Goal: Information Seeking & Learning: Compare options

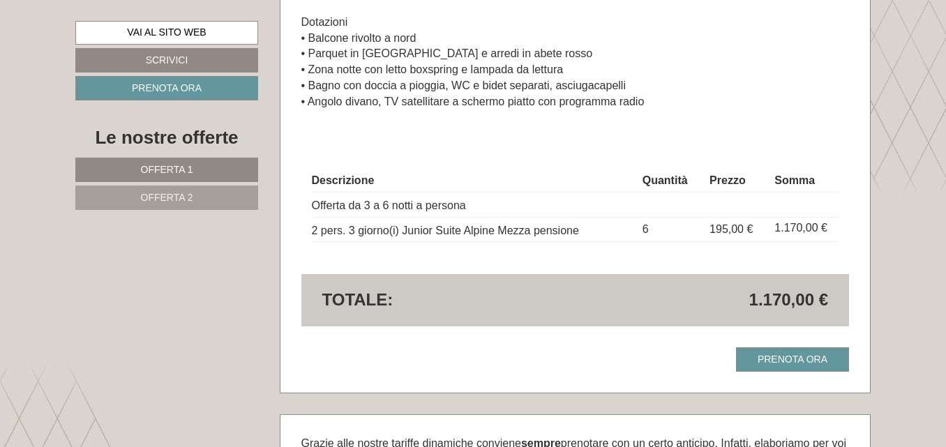
scroll to position [2291, 0]
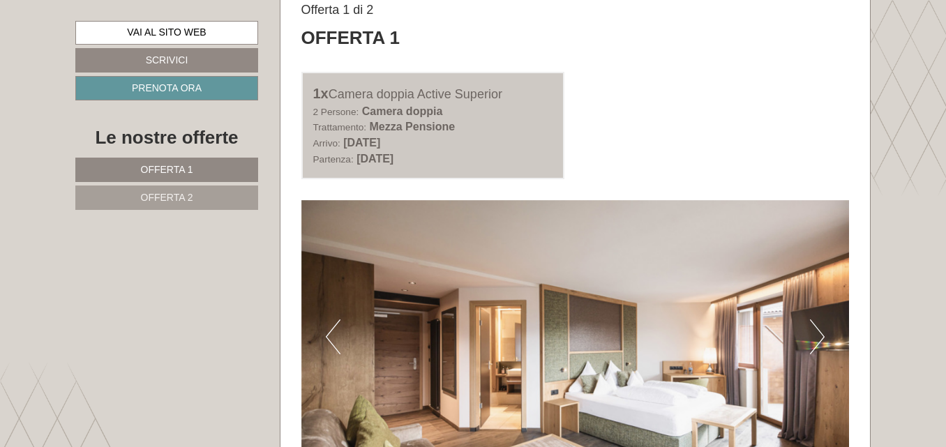
scroll to position [0, 0]
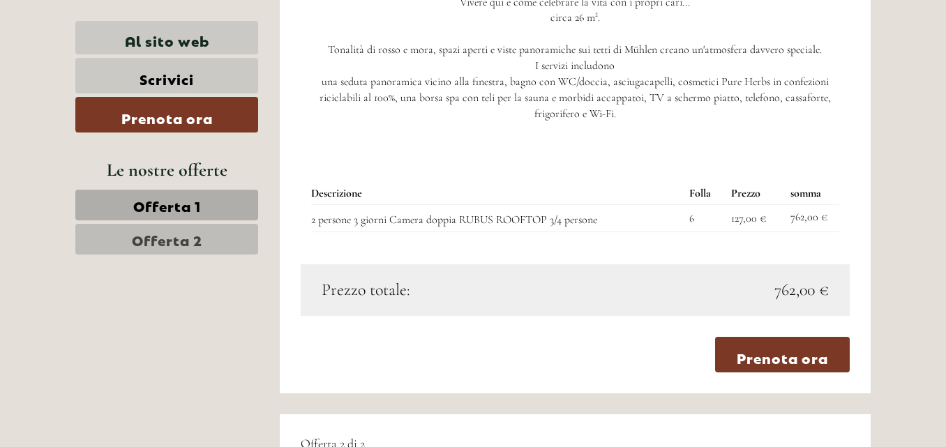
scroll to position [1211, 0]
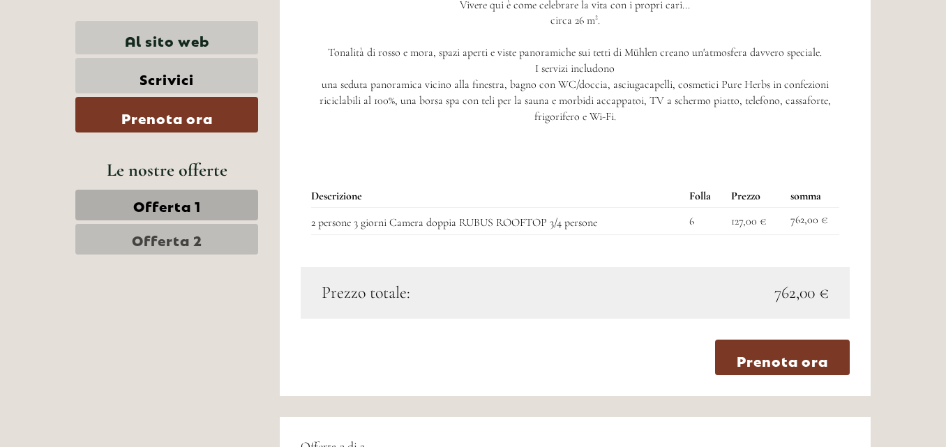
drag, startPoint x: 953, startPoint y: 13, endPoint x: 951, endPoint y: -61, distance: 73.3
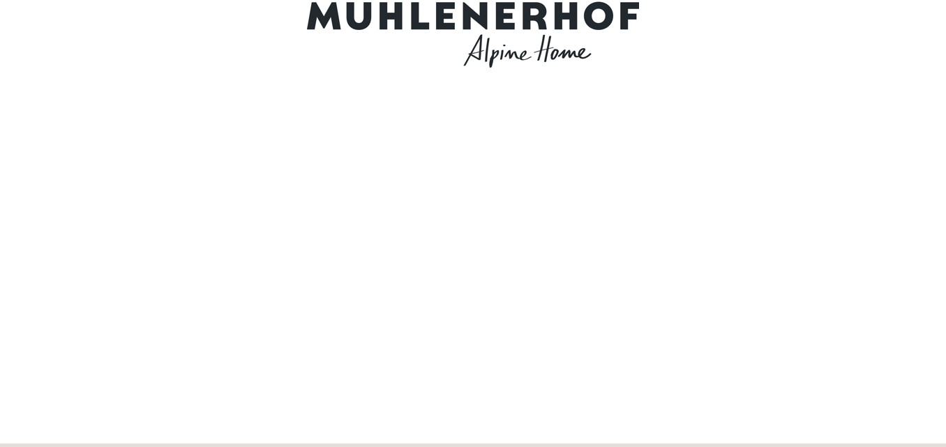
scroll to position [0, 0]
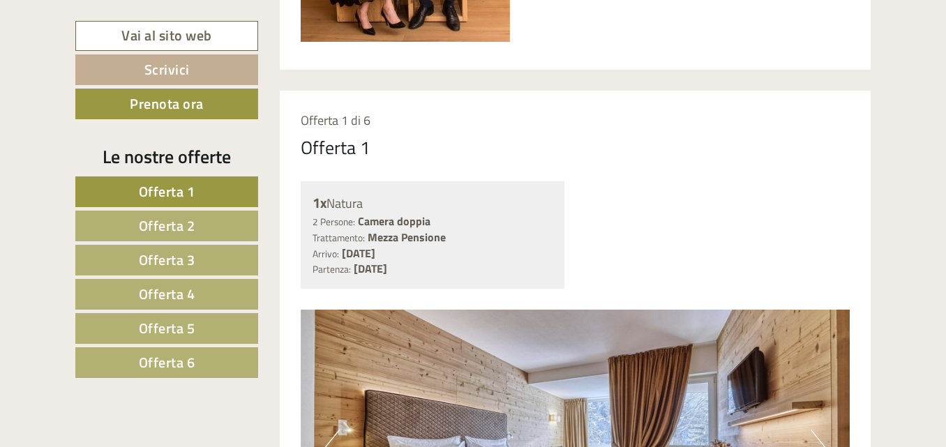
scroll to position [528, 0]
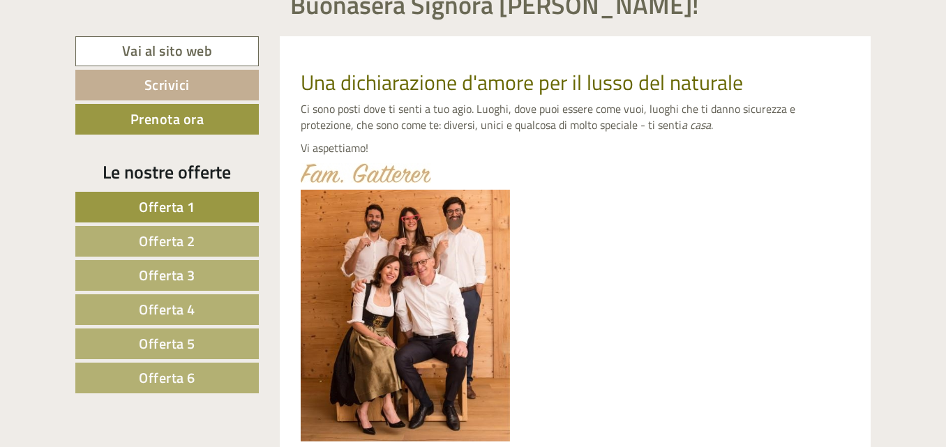
click at [199, 205] on link "Offerta 1" at bounding box center [167, 207] width 184 height 31
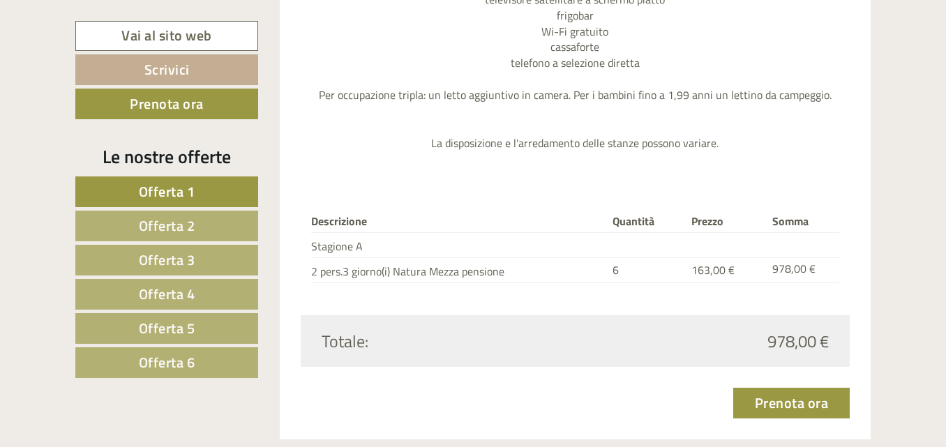
scroll to position [1689, 0]
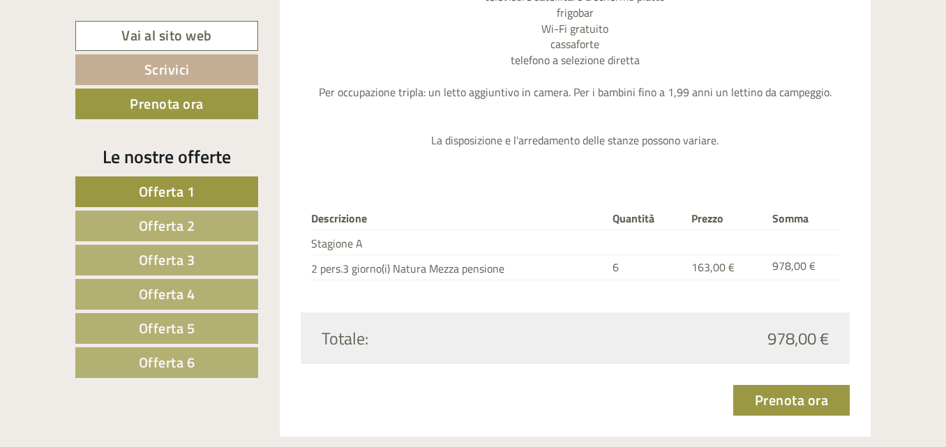
click at [158, 225] on span "Offerta 2" at bounding box center [167, 226] width 57 height 22
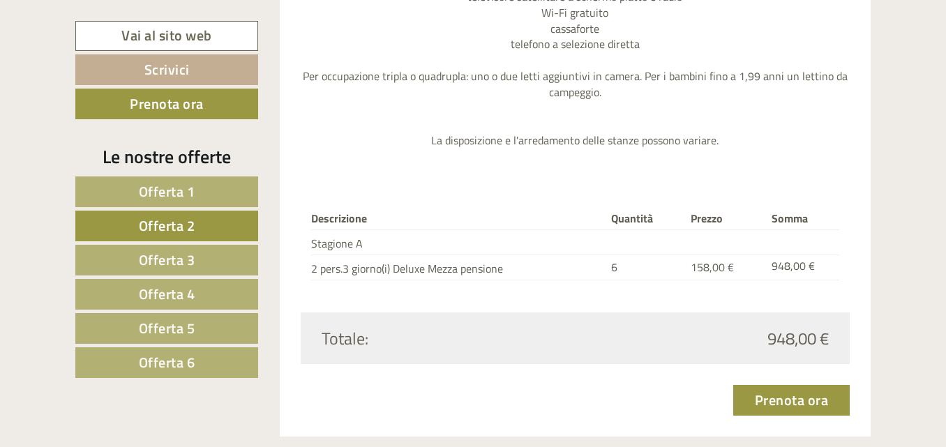
click at [170, 251] on span "Offerta 3" at bounding box center [167, 260] width 57 height 22
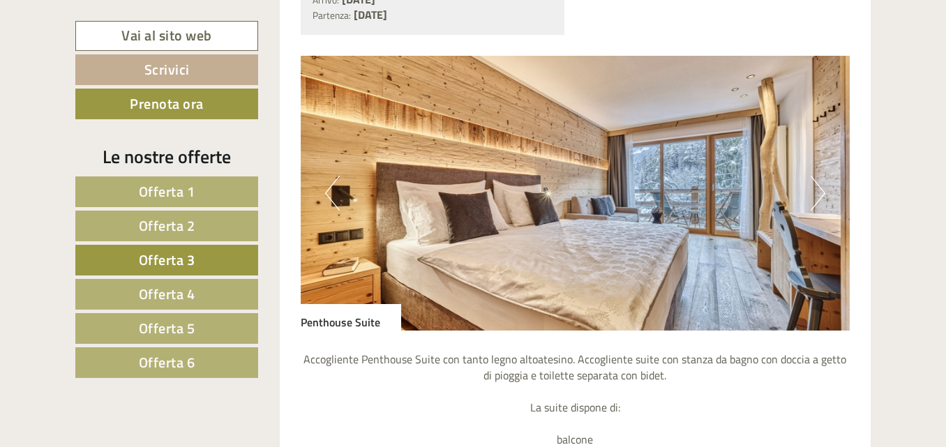
scroll to position [1157, 0]
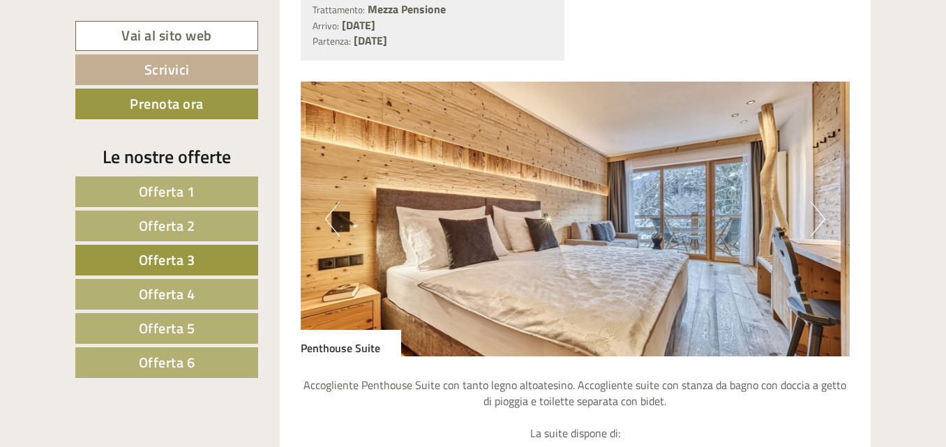
click at [181, 227] on span "Offerta 2" at bounding box center [167, 226] width 57 height 22
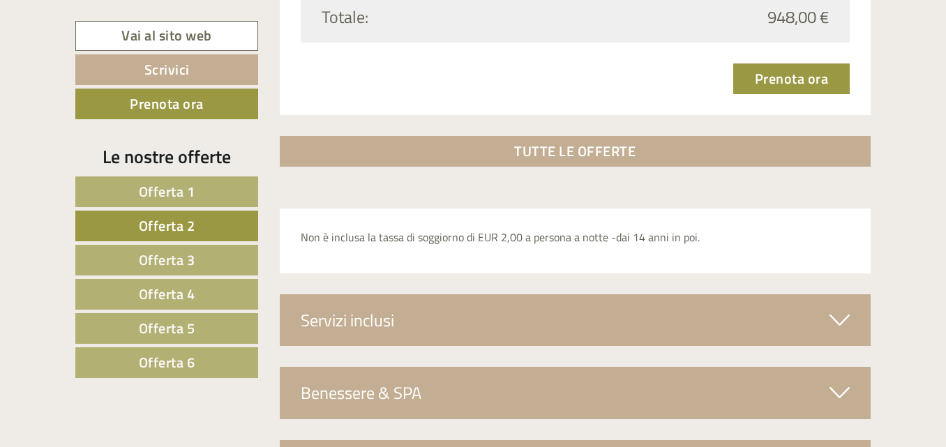
scroll to position [2064, 0]
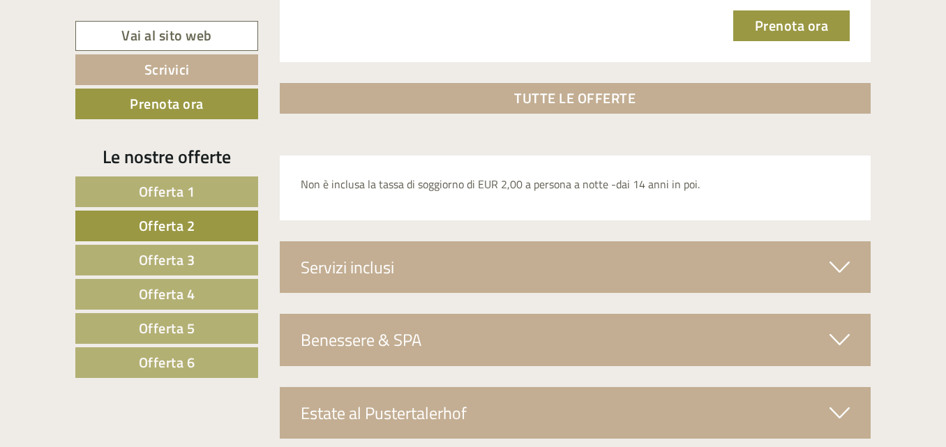
click at [858, 272] on div "Servizi inclusi" at bounding box center [576, 268] width 592 height 52
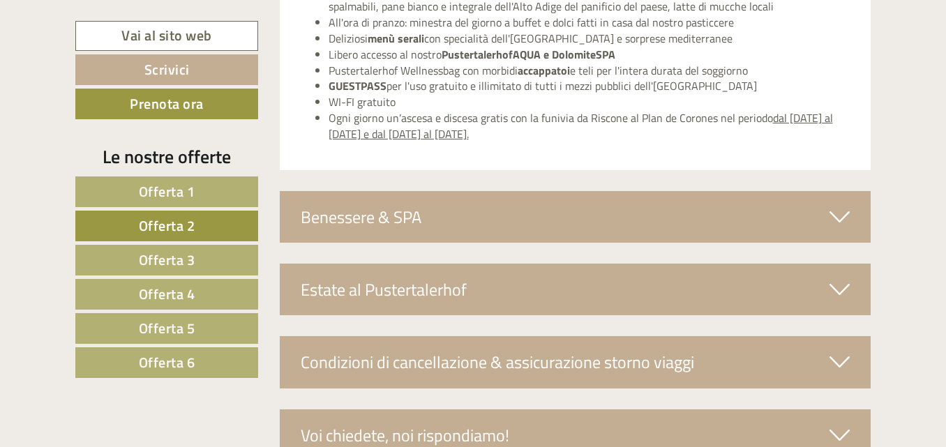
scroll to position [2410, 0]
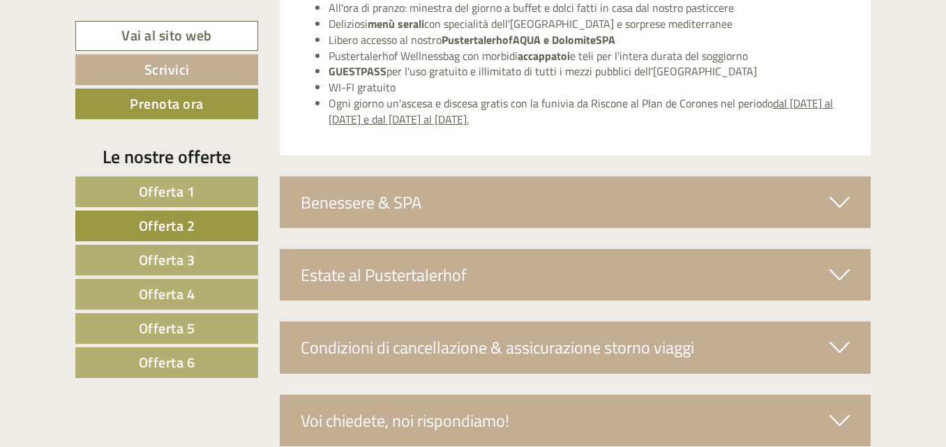
click at [848, 195] on icon at bounding box center [840, 203] width 20 height 24
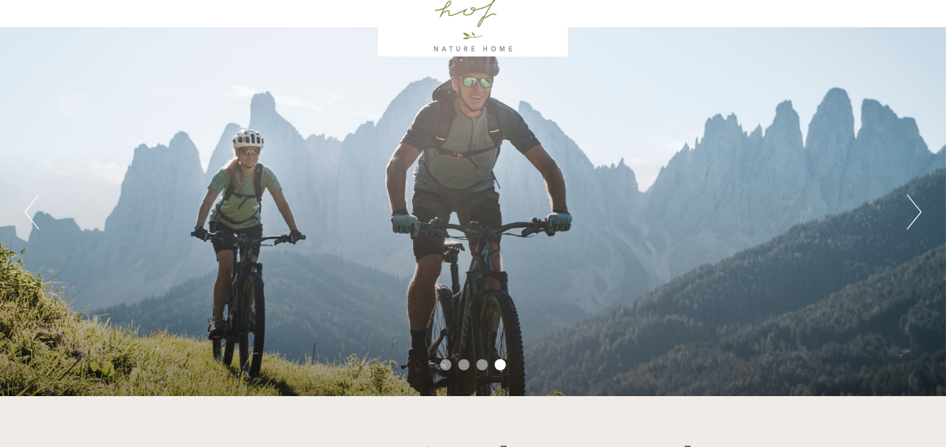
scroll to position [66, 0]
